Goal: Information Seeking & Learning: Learn about a topic

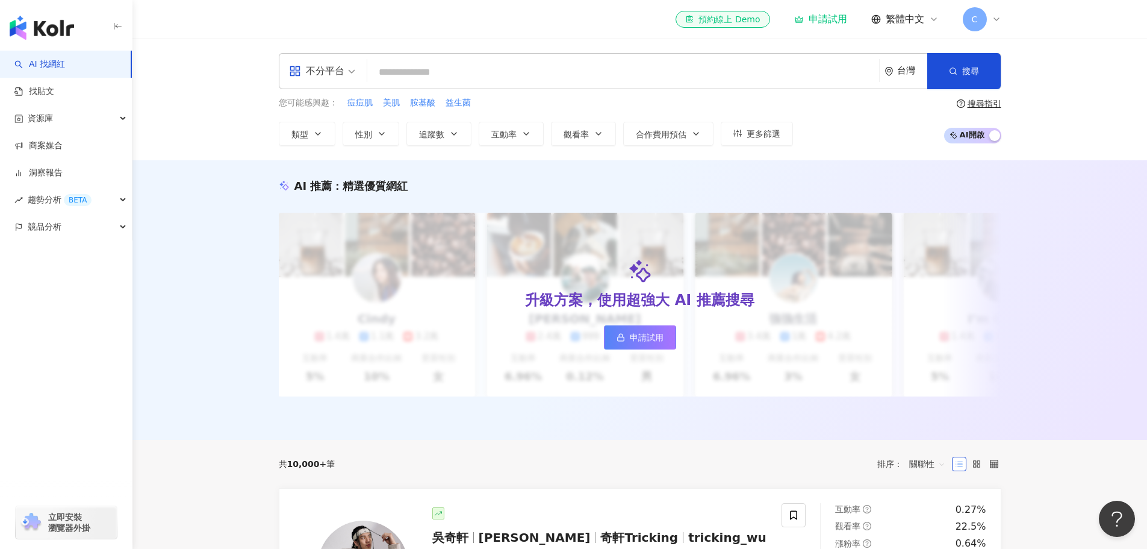
click at [355, 70] on div "不分平台" at bounding box center [321, 71] width 79 height 35
click at [530, 79] on input "search" at bounding box center [623, 72] width 502 height 23
drag, startPoint x: 375, startPoint y: 135, endPoint x: 383, endPoint y: 136, distance: 7.9
click at [375, 134] on button "性別" at bounding box center [371, 134] width 57 height 24
drag, startPoint x: 431, startPoint y: 141, endPoint x: 456, endPoint y: 143, distance: 26.0
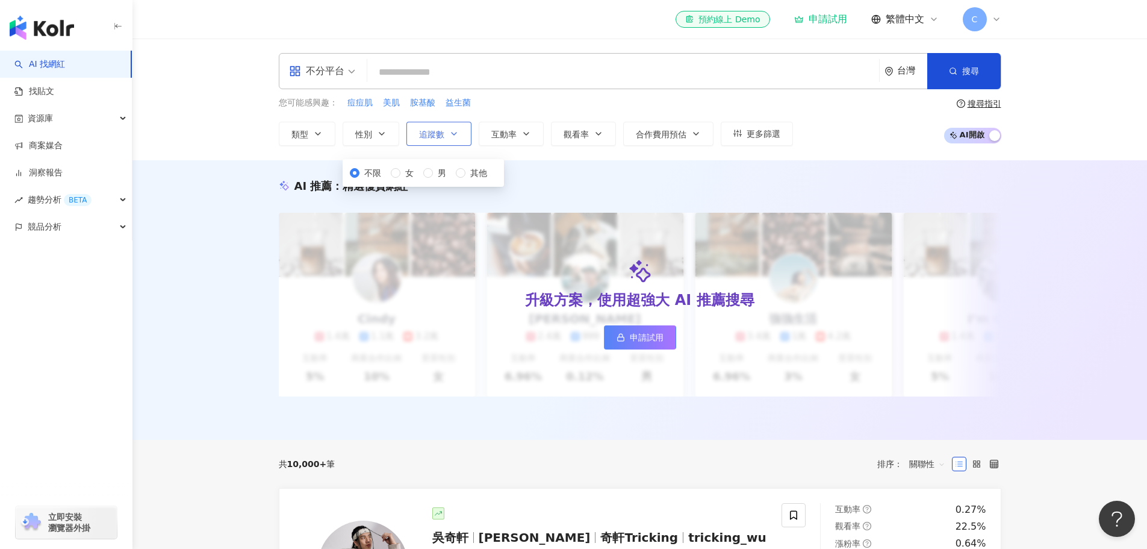
click at [432, 140] on button "追蹤數" at bounding box center [438, 134] width 65 height 24
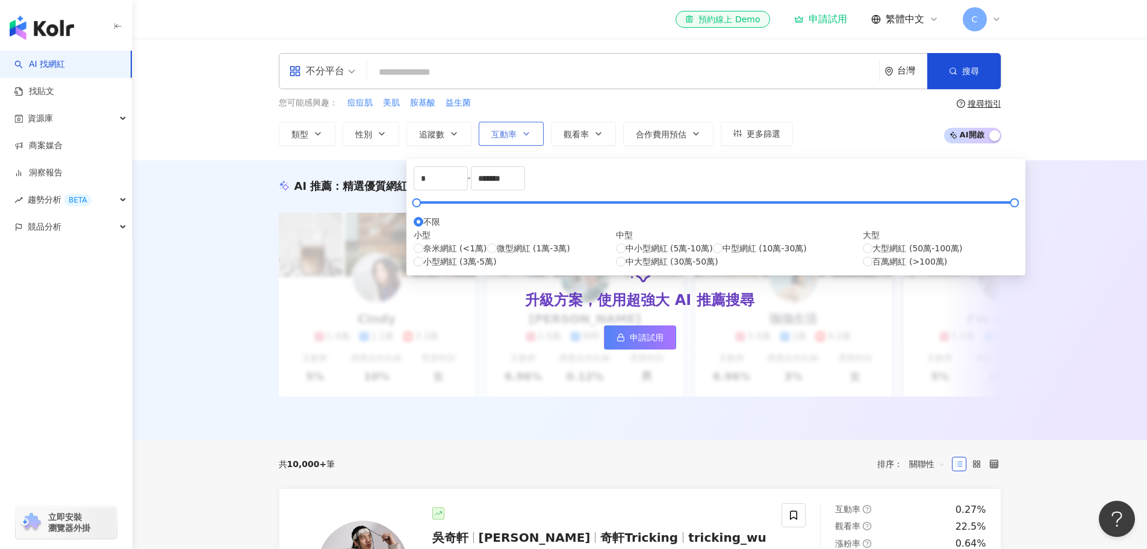
click at [521, 137] on icon "button" at bounding box center [526, 134] width 10 height 10
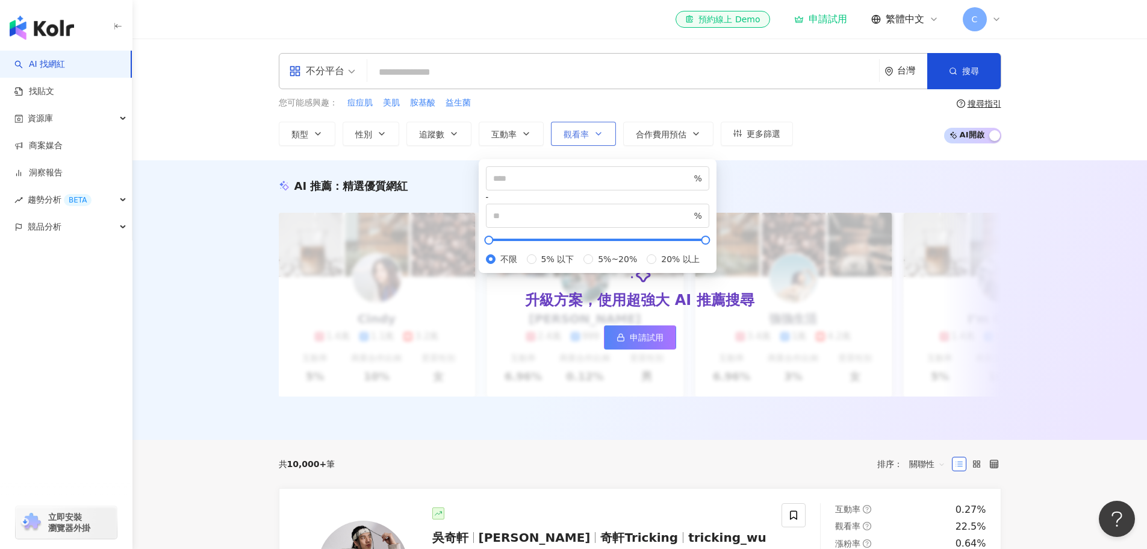
click at [597, 142] on button "觀看率" at bounding box center [583, 134] width 65 height 24
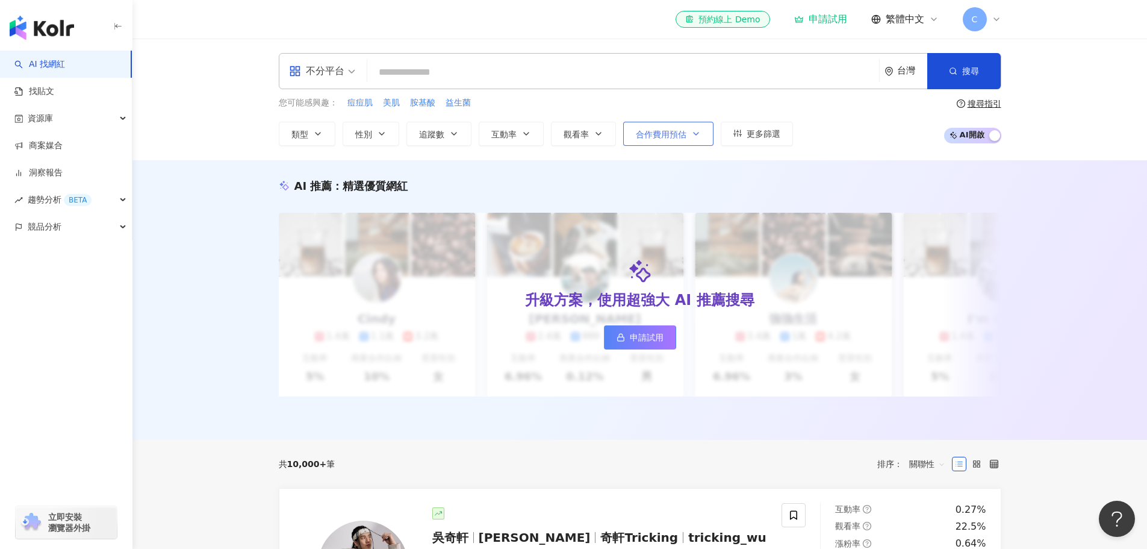
click at [651, 139] on span "合作費用預估" at bounding box center [661, 134] width 51 height 10
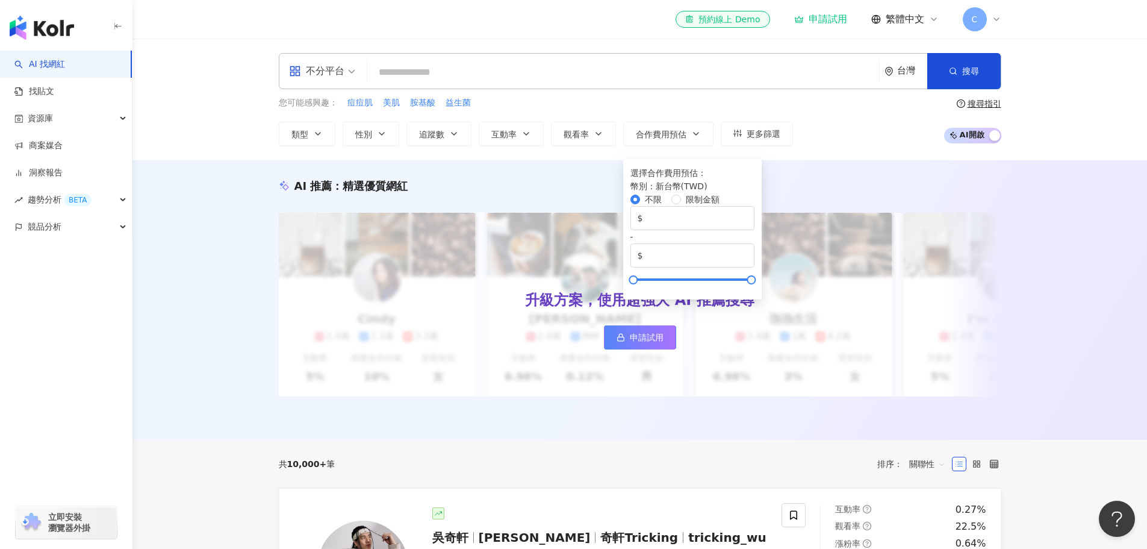
click at [762, 146] on div "不分平台 台灣 搜尋 您可能感興趣： 痘痘肌 美肌 胺基酸 益生菌 類型 性別 追蹤數 互動率 觀看率 合作費用預估 更多篩選 不限 女 男 其他 * - *…" at bounding box center [639, 100] width 1015 height 122
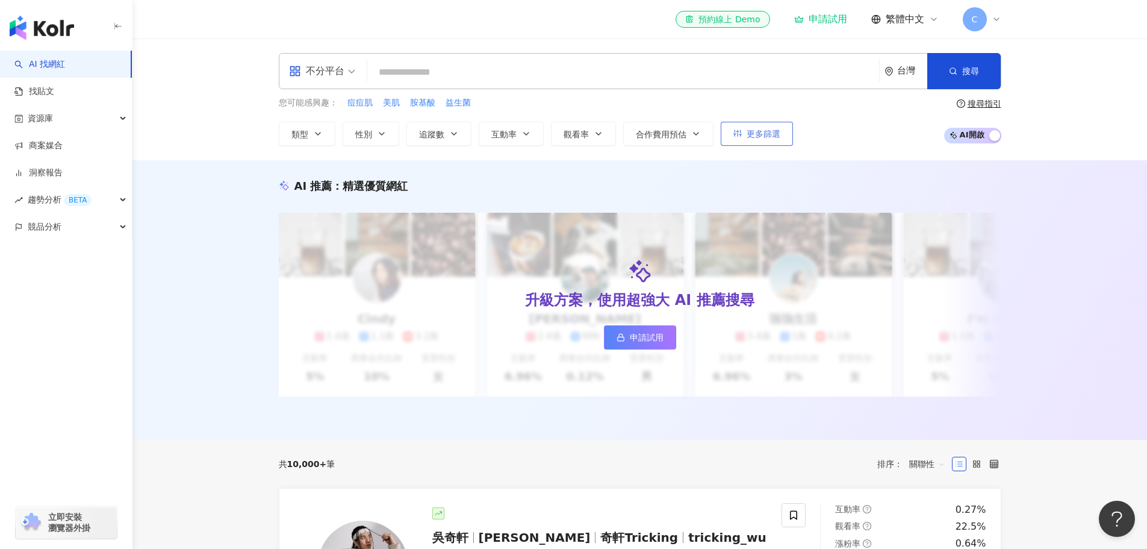
click at [763, 134] on span "更多篩選" at bounding box center [764, 134] width 34 height 10
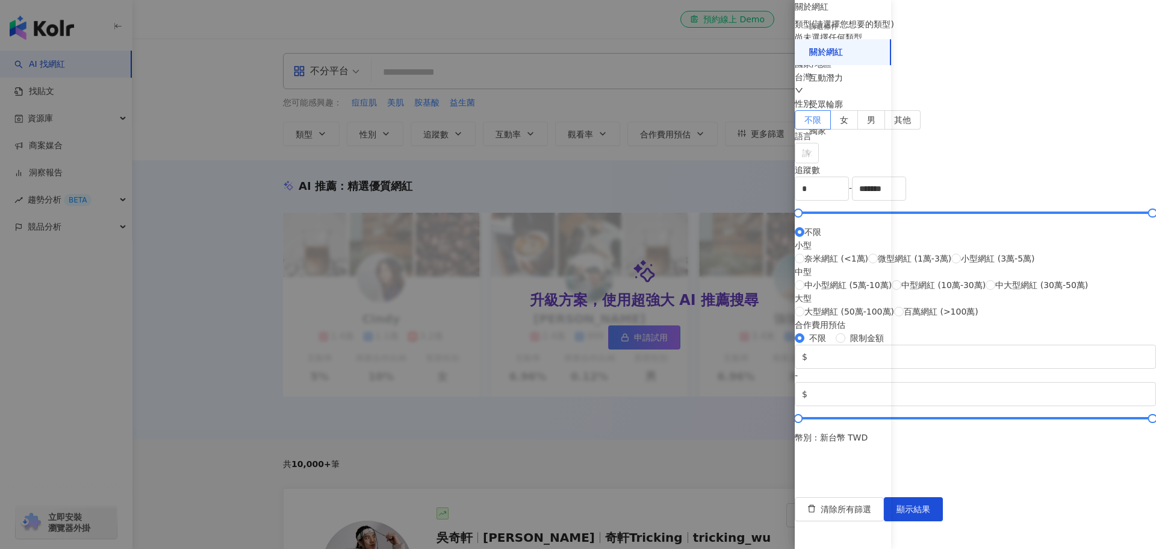
click at [731, 101] on div at bounding box center [578, 274] width 1156 height 549
